Goal: Task Accomplishment & Management: Manage account settings

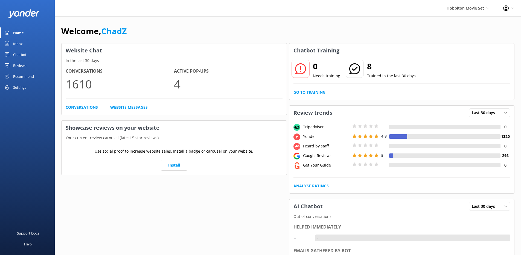
click at [26, 87] on div "Settings" at bounding box center [19, 87] width 13 height 11
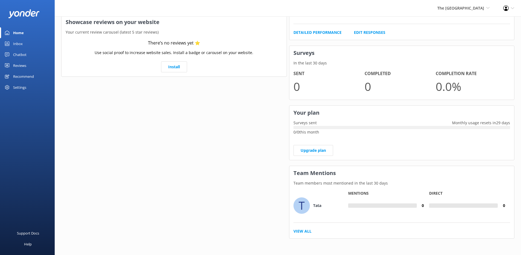
scroll to position [50, 0]
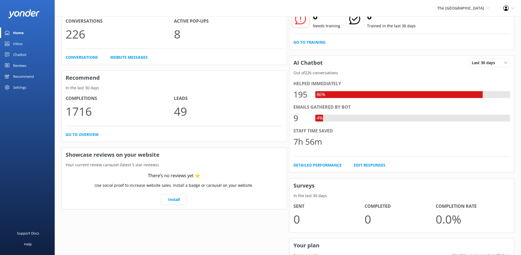
click at [19, 74] on div "Recommend" at bounding box center [23, 76] width 21 height 11
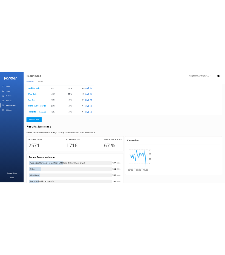
scroll to position [119, 153]
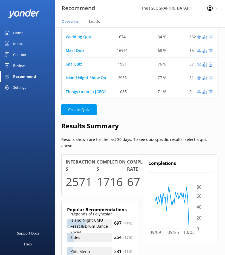
click at [26, 77] on div "Recommend" at bounding box center [24, 76] width 23 height 11
click at [95, 22] on span "Leads" at bounding box center [94, 21] width 11 height 5
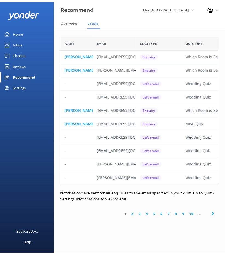
scroll to position [147, 157]
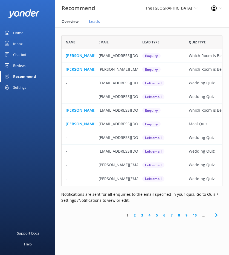
click at [73, 22] on span "Overview" at bounding box center [70, 21] width 17 height 5
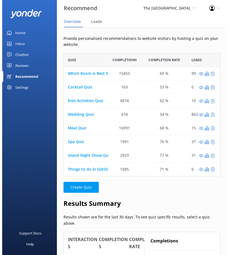
scroll to position [119, 153]
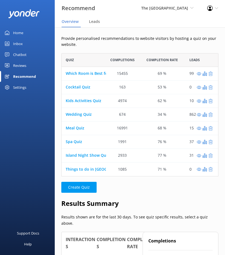
click at [28, 88] on div "Settings" at bounding box center [27, 87] width 55 height 11
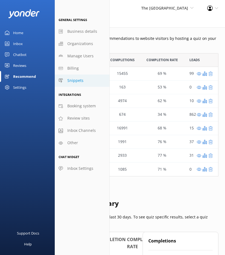
click at [68, 81] on span "Snippets" at bounding box center [75, 81] width 16 height 6
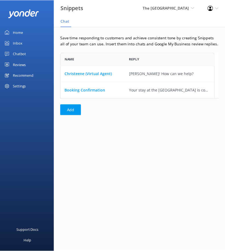
scroll to position [4, 4]
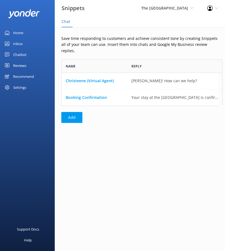
click at [24, 76] on div "Recommend" at bounding box center [23, 76] width 21 height 11
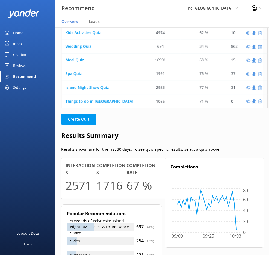
scroll to position [119, 197]
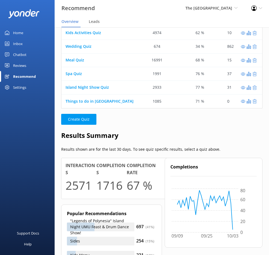
click at [21, 86] on div "Settings" at bounding box center [19, 87] width 13 height 11
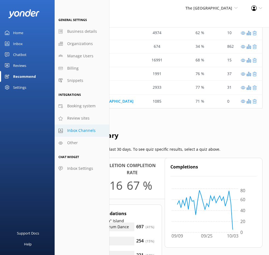
click at [78, 131] on span "Inbox Channels" at bounding box center [81, 131] width 28 height 6
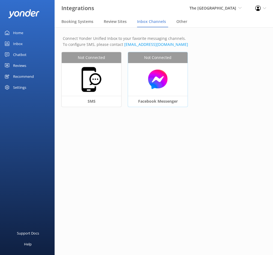
click at [153, 84] on img at bounding box center [158, 79] width 54 height 21
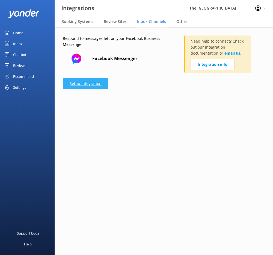
click at [101, 88] on link "Setup Integration" at bounding box center [86, 83] width 46 height 11
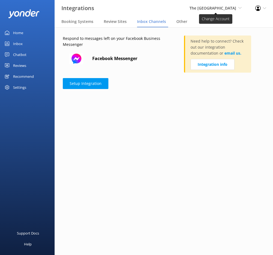
click at [222, 7] on span "The [GEOGRAPHIC_DATA]" at bounding box center [213, 7] width 47 height 5
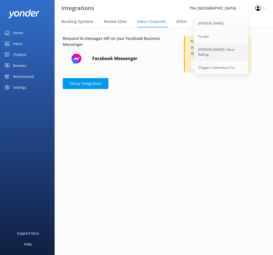
click at [202, 48] on link "[PERSON_NAME]'s River Rafting" at bounding box center [221, 52] width 55 height 18
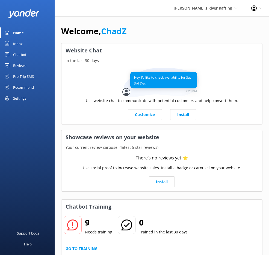
click at [22, 98] on div "Settings" at bounding box center [19, 98] width 13 height 11
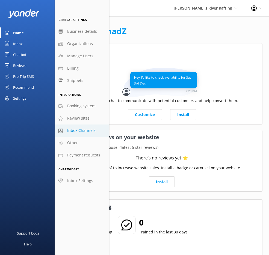
click at [74, 130] on span "Inbox Channels" at bounding box center [81, 131] width 28 height 6
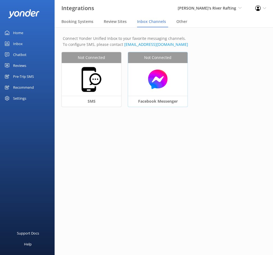
click at [153, 80] on img at bounding box center [158, 79] width 54 height 21
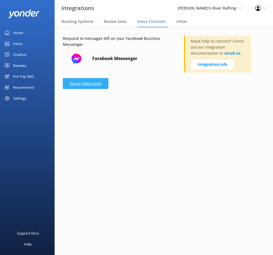
click at [106, 84] on link "Setup Integration" at bounding box center [86, 83] width 46 height 11
click at [25, 54] on div "Chatbot" at bounding box center [19, 54] width 13 height 11
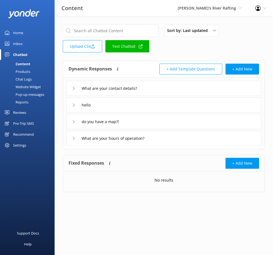
click at [20, 144] on div "Settings" at bounding box center [19, 145] width 13 height 11
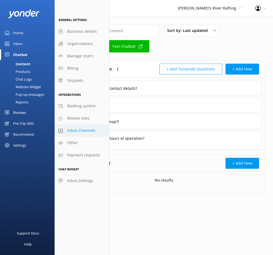
click at [72, 128] on span "Inbox Channels" at bounding box center [81, 131] width 28 height 6
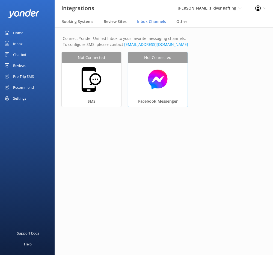
click at [169, 78] on img at bounding box center [158, 79] width 54 height 21
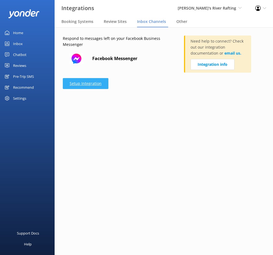
click at [97, 85] on link "Setup Integration" at bounding box center [86, 83] width 46 height 11
